Goal: Task Accomplishment & Management: Complete application form

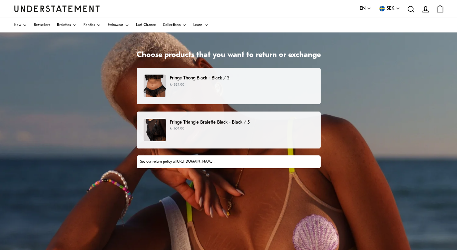
scroll to position [46, 0]
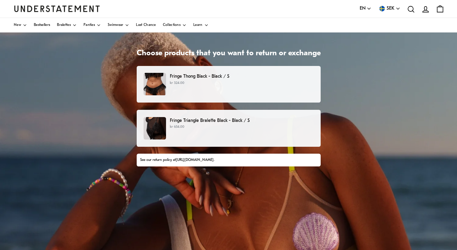
click at [268, 89] on div "Fringe Thong Black - Black / S kr 324.00" at bounding box center [227, 84] width 169 height 22
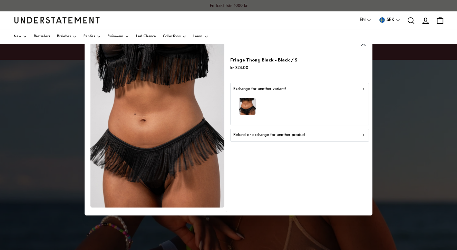
click at [363, 134] on icon "button" at bounding box center [362, 135] width 1 height 2
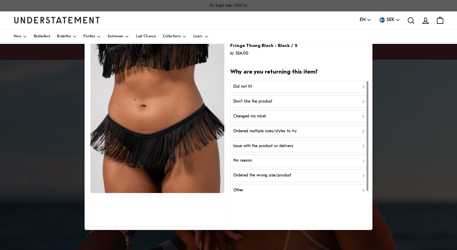
click at [358, 86] on div "Did not fit" at bounding box center [299, 86] width 132 height 7
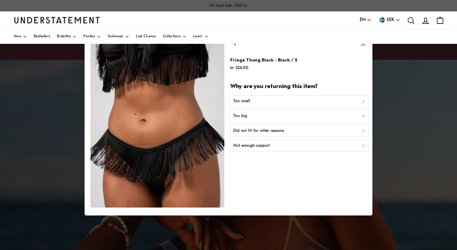
click at [279, 144] on div "Not enough support" at bounding box center [299, 145] width 132 height 7
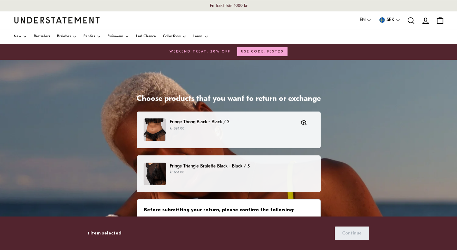
click at [251, 172] on p "kr 654.00" at bounding box center [241, 173] width 143 height 6
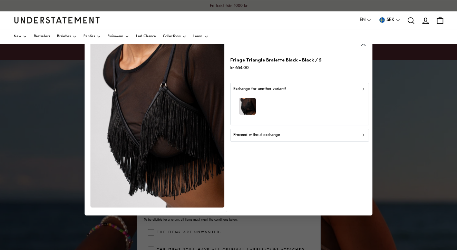
click at [299, 137] on div "Proceed without exchange" at bounding box center [299, 135] width 132 height 7
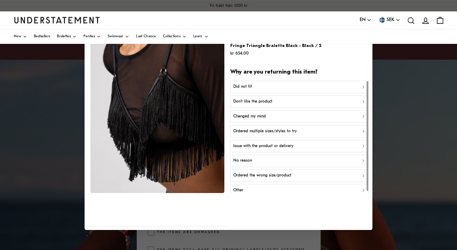
click at [308, 89] on div "Did not fit" at bounding box center [299, 86] width 132 height 7
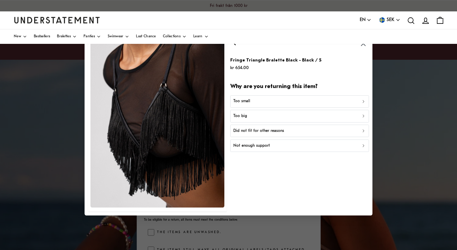
click at [273, 146] on div "Not enough support" at bounding box center [299, 145] width 132 height 7
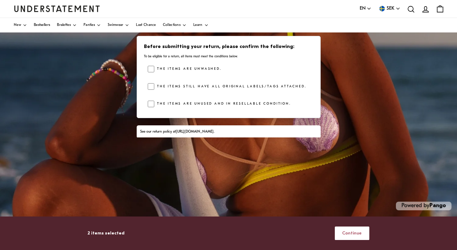
scroll to position [155, 0]
click at [353, 233] on span "Continue" at bounding box center [352, 233] width 20 height 13
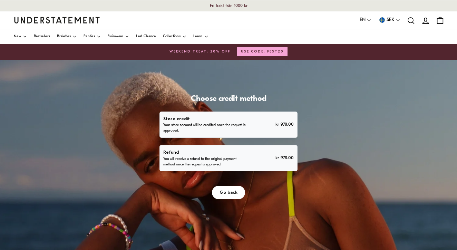
click at [247, 158] on div "Refund You will receive a refund to the original payment method once the reques…" at bounding box center [228, 158] width 130 height 19
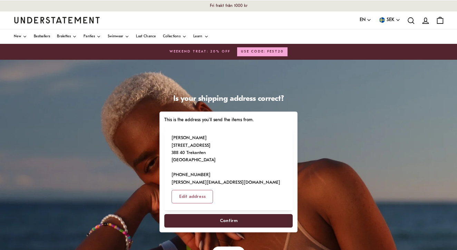
click at [230, 214] on span "Confirm" at bounding box center [229, 220] width 18 height 13
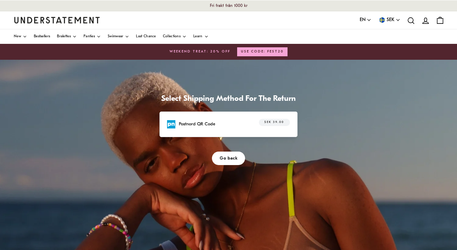
click at [223, 126] on div "Postnord QR Code SEK 39.00" at bounding box center [228, 124] width 123 height 11
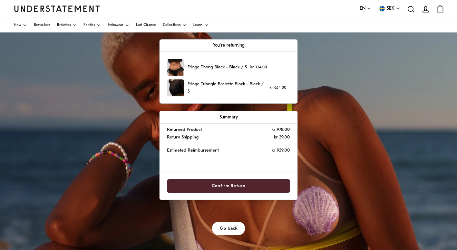
scroll to position [80, 0]
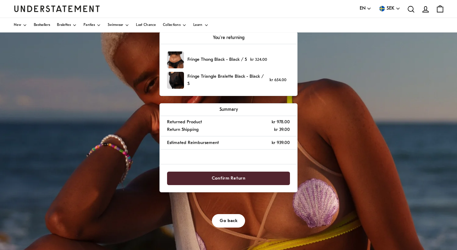
click at [244, 174] on span "Confirm Return" at bounding box center [229, 178] width 108 height 13
